Goal: Task Accomplishment & Management: Use online tool/utility

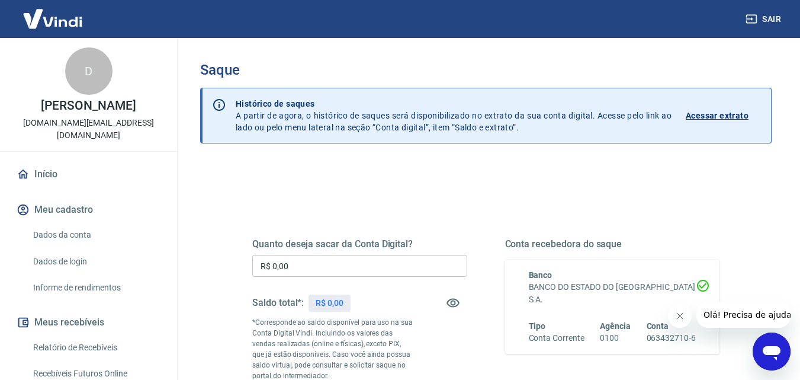
click at [304, 268] on input "R$ 0,00" at bounding box center [359, 266] width 215 height 22
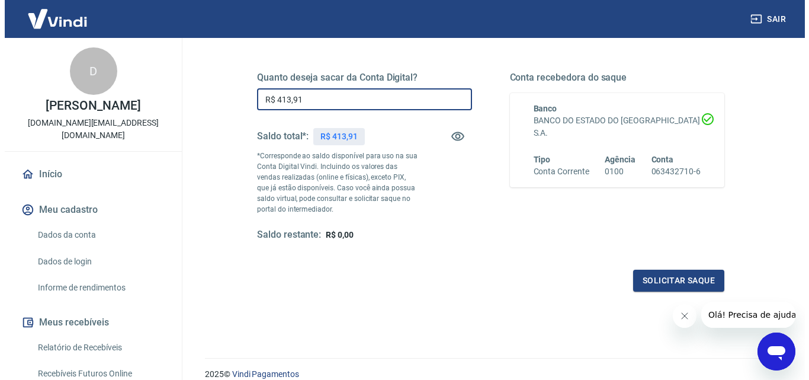
scroll to position [178, 0]
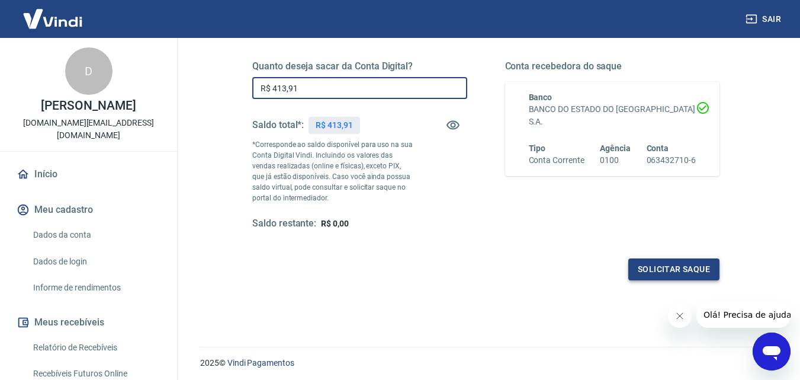
type input "R$ 413,91"
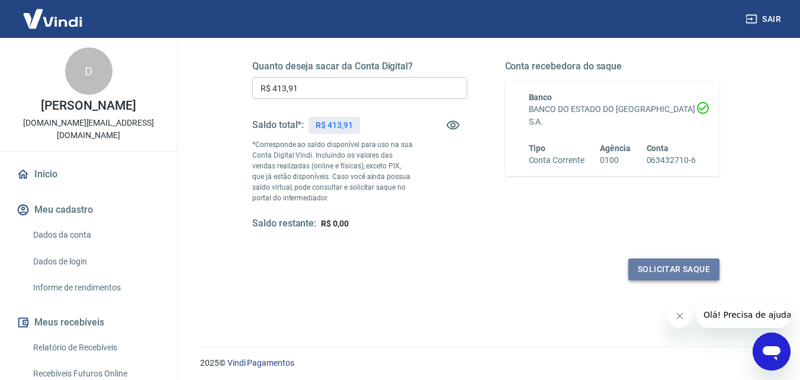
click at [656, 269] on button "Solicitar saque" at bounding box center [674, 269] width 91 height 22
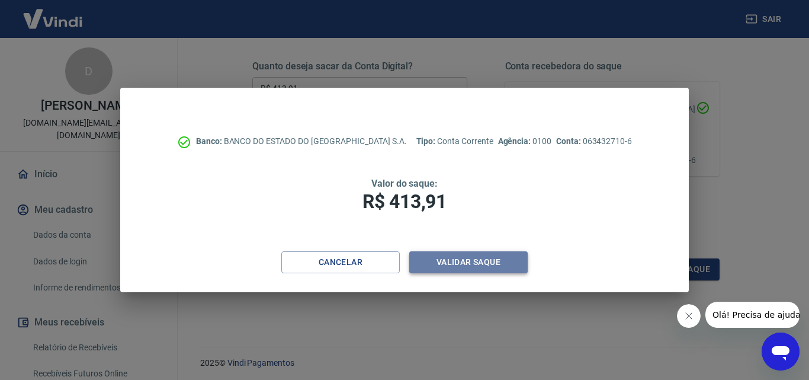
click at [450, 264] on button "Validar saque" at bounding box center [468, 262] width 118 height 22
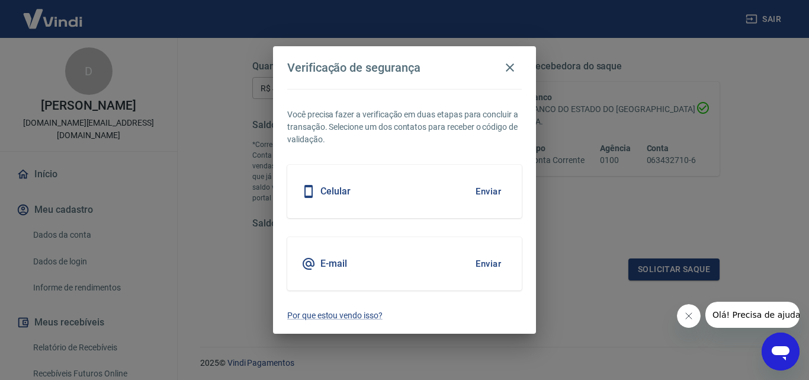
click at [498, 198] on button "Enviar" at bounding box center [488, 191] width 39 height 25
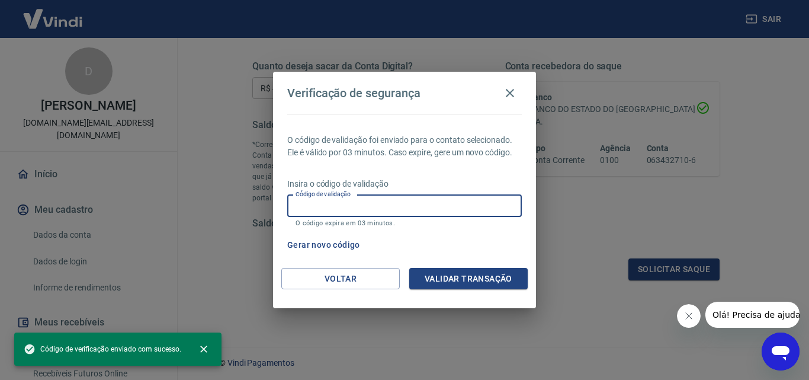
click at [498, 197] on input "Código de validação" at bounding box center [404, 206] width 235 height 22
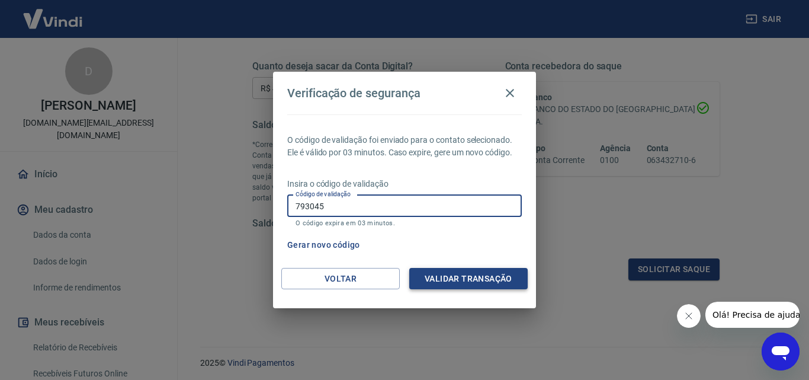
type input "793045"
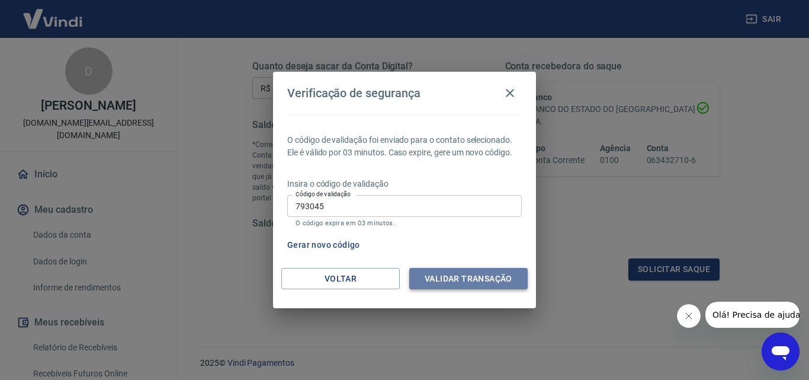
click at [489, 268] on button "Validar transação" at bounding box center [468, 279] width 118 height 22
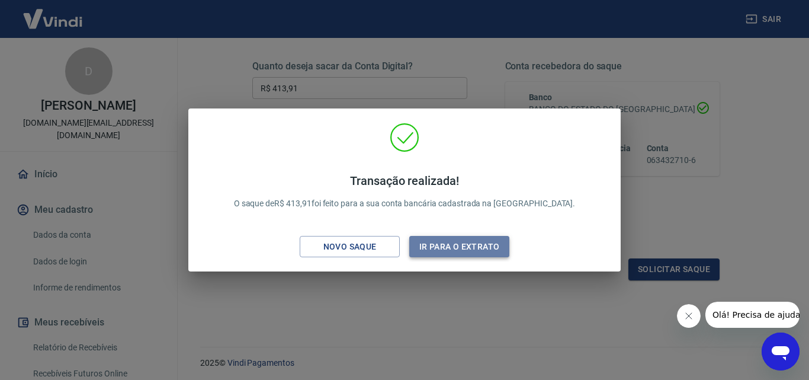
click at [474, 244] on button "Ir para o extrato" at bounding box center [459, 247] width 100 height 22
